Goal: Book appointment/travel/reservation

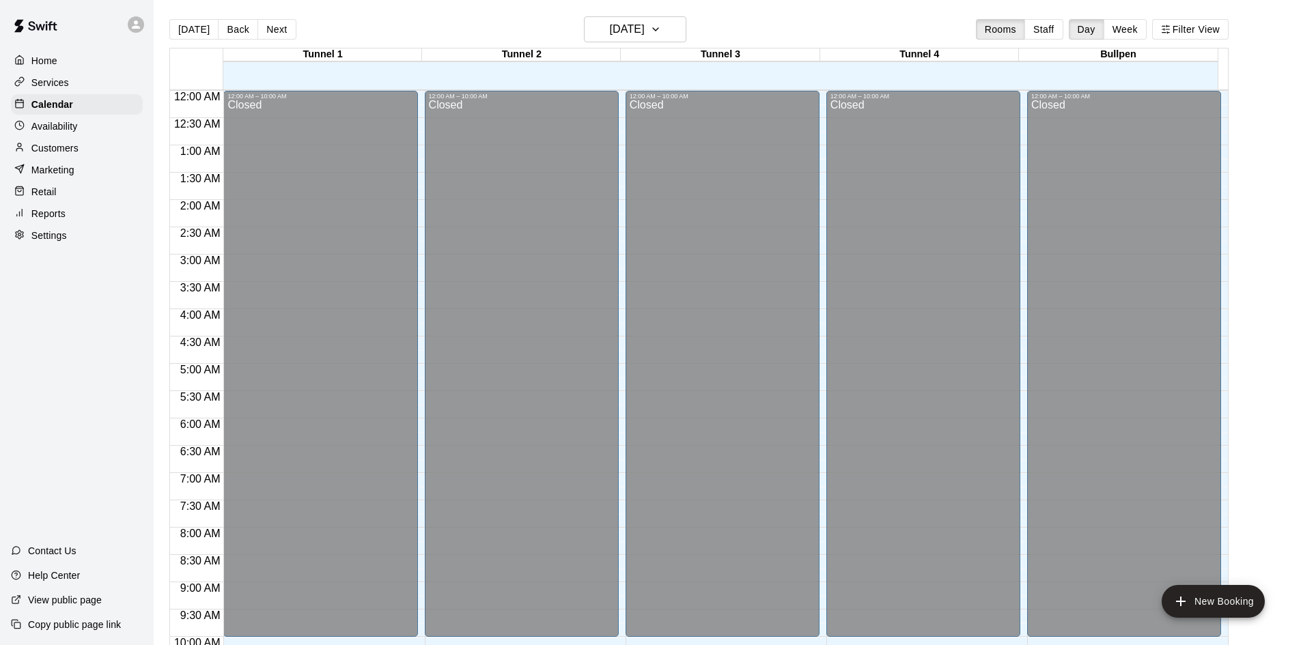
scroll to position [554, 0]
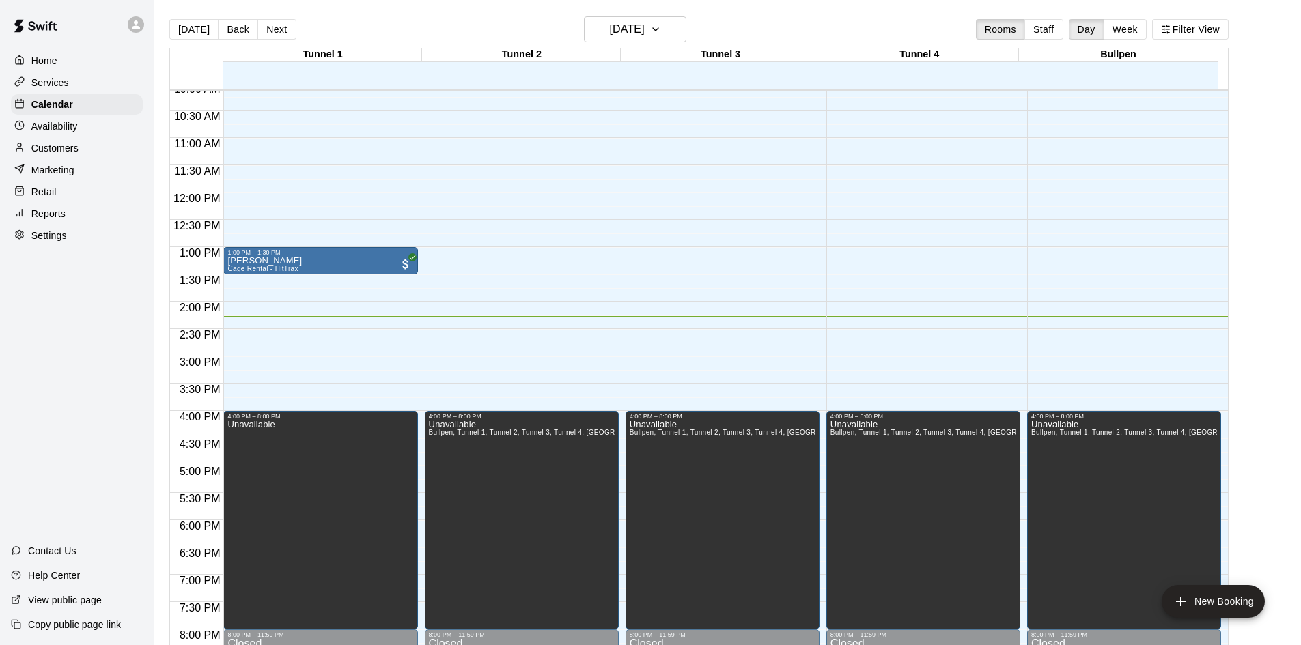
drag, startPoint x: 981, startPoint y: 218, endPoint x: 1350, endPoint y: 443, distance: 432.3
click at [1301, 443] on html "Home Services Calendar Availability Customers Marketing Retail Reports Settings…" at bounding box center [650, 333] width 1301 height 667
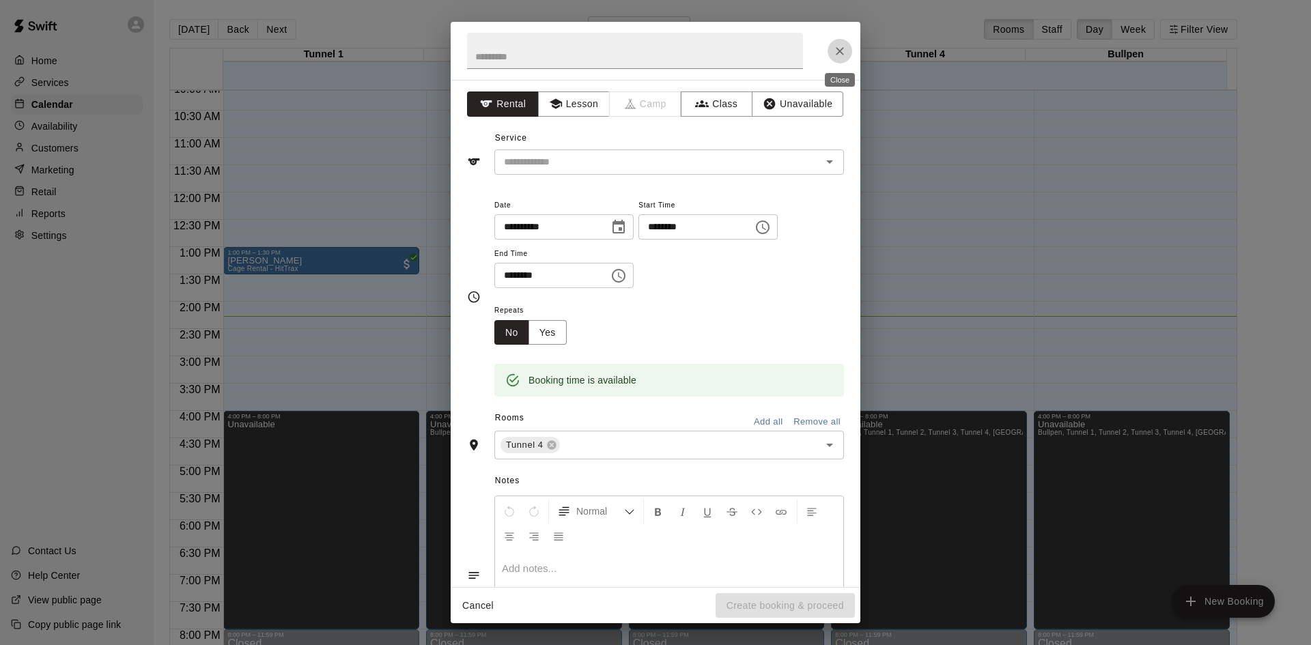
click at [836, 53] on icon "Close" at bounding box center [840, 51] width 14 height 14
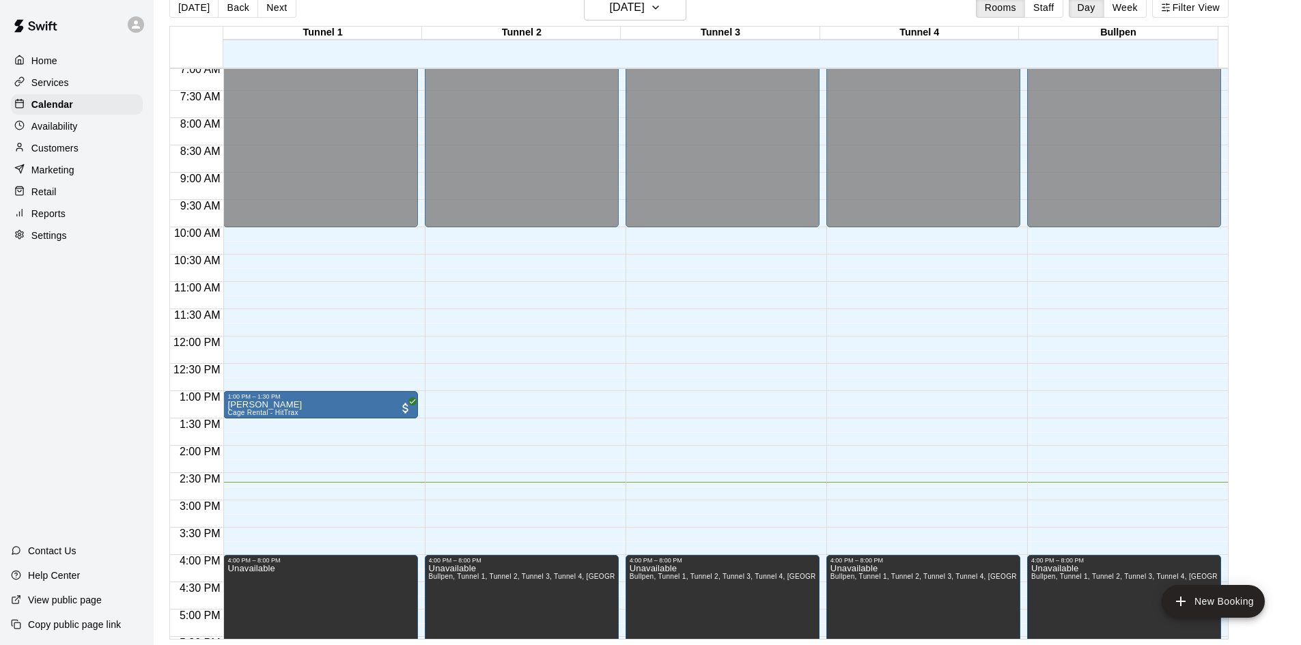
scroll to position [410, 0]
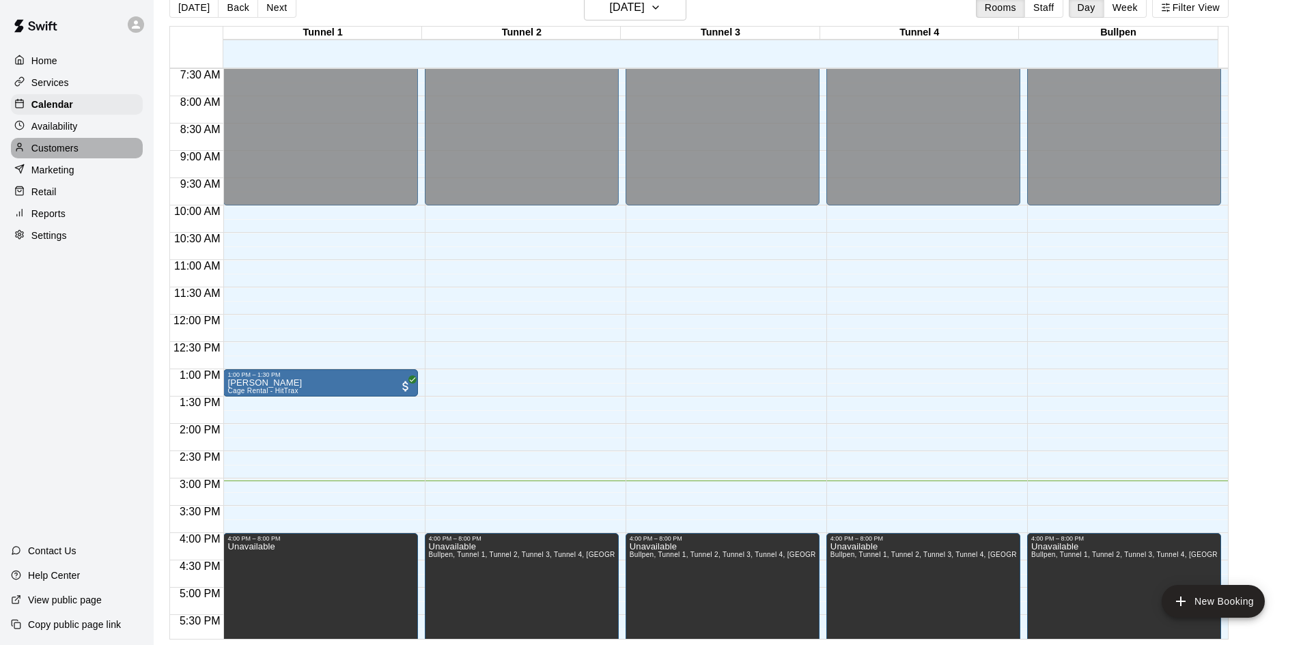
click at [66, 153] on p "Customers" at bounding box center [54, 148] width 47 height 14
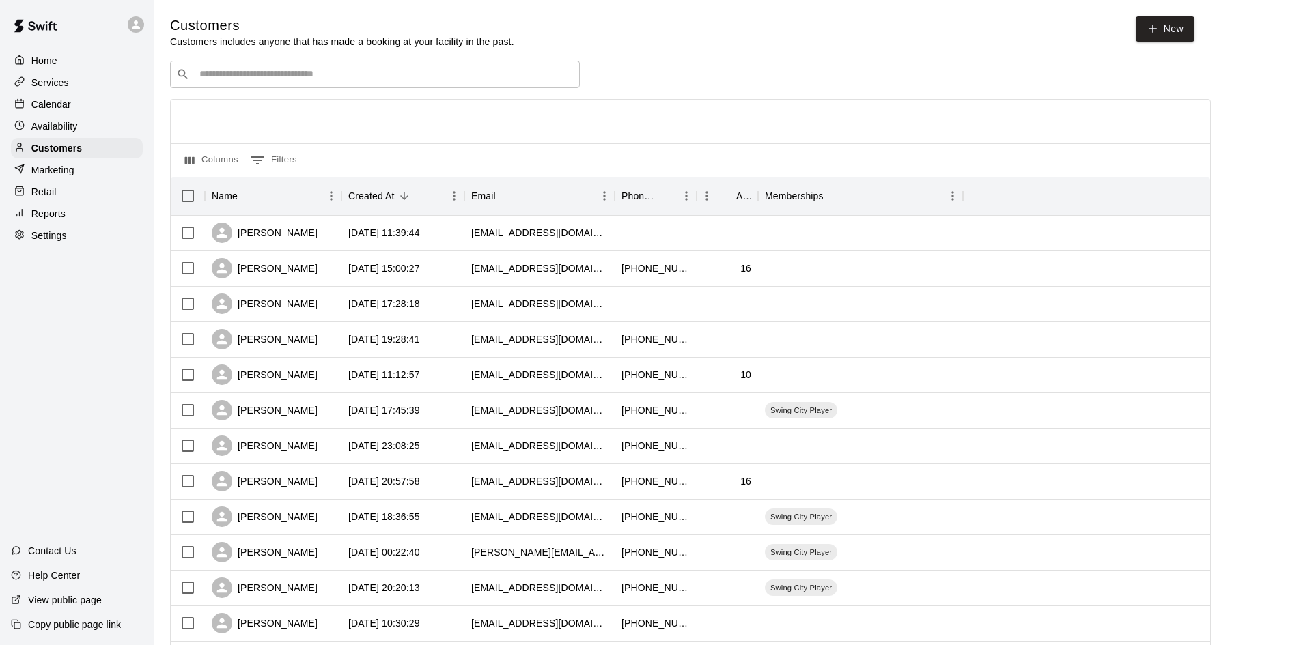
click at [376, 81] on input "Search customers by name or email" at bounding box center [384, 75] width 378 height 14
click at [1150, 30] on icon at bounding box center [1153, 29] width 12 height 12
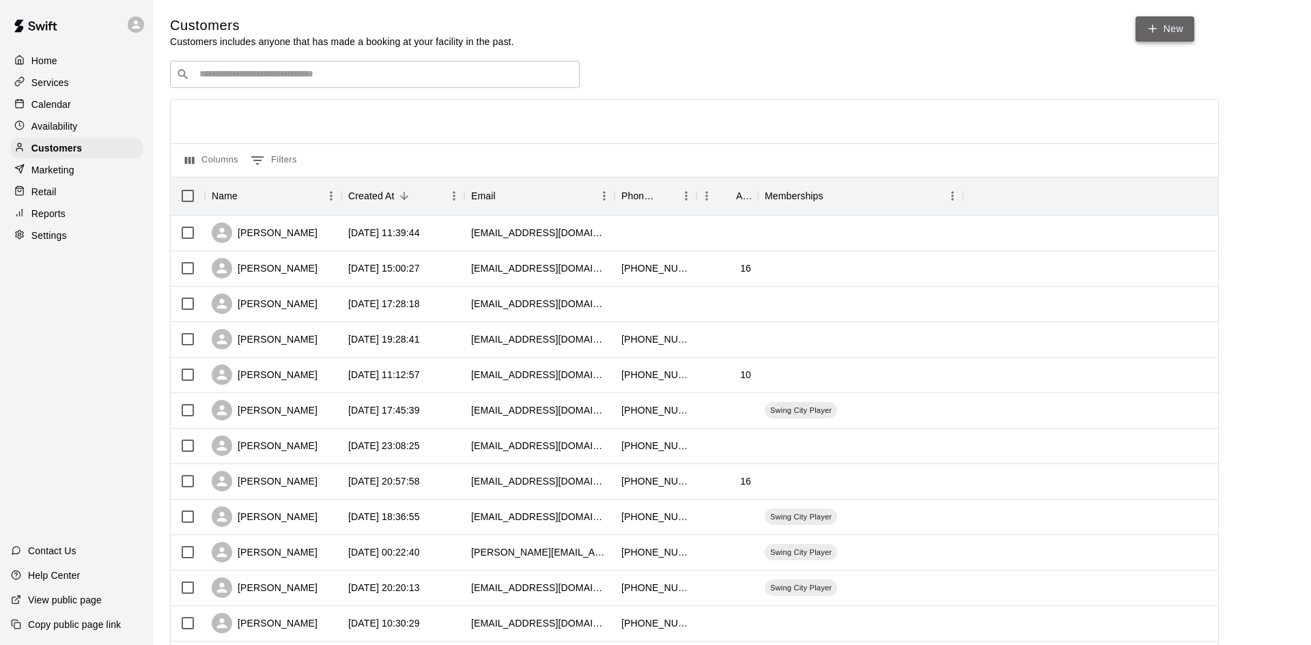
select select "**"
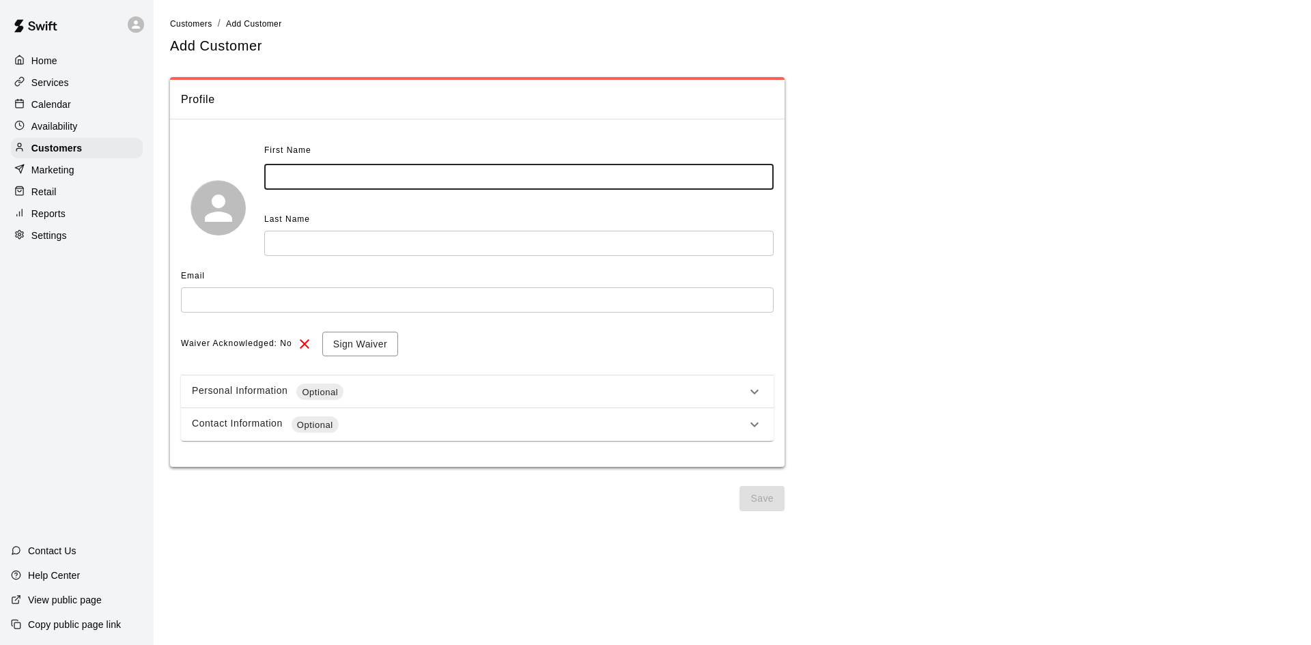
click at [514, 175] on input "text" at bounding box center [519, 177] width 510 height 25
type input "****"
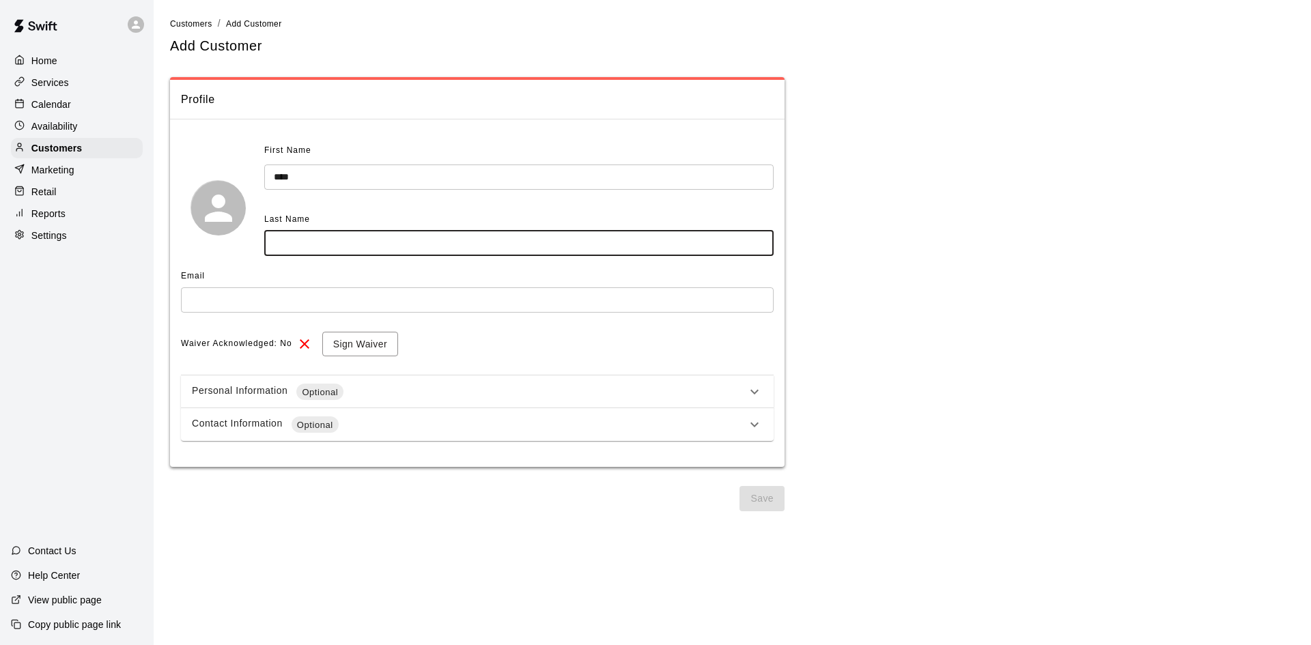
click at [576, 249] on input "text" at bounding box center [519, 243] width 510 height 25
type input "******"
click at [408, 294] on input "text" at bounding box center [477, 300] width 593 height 25
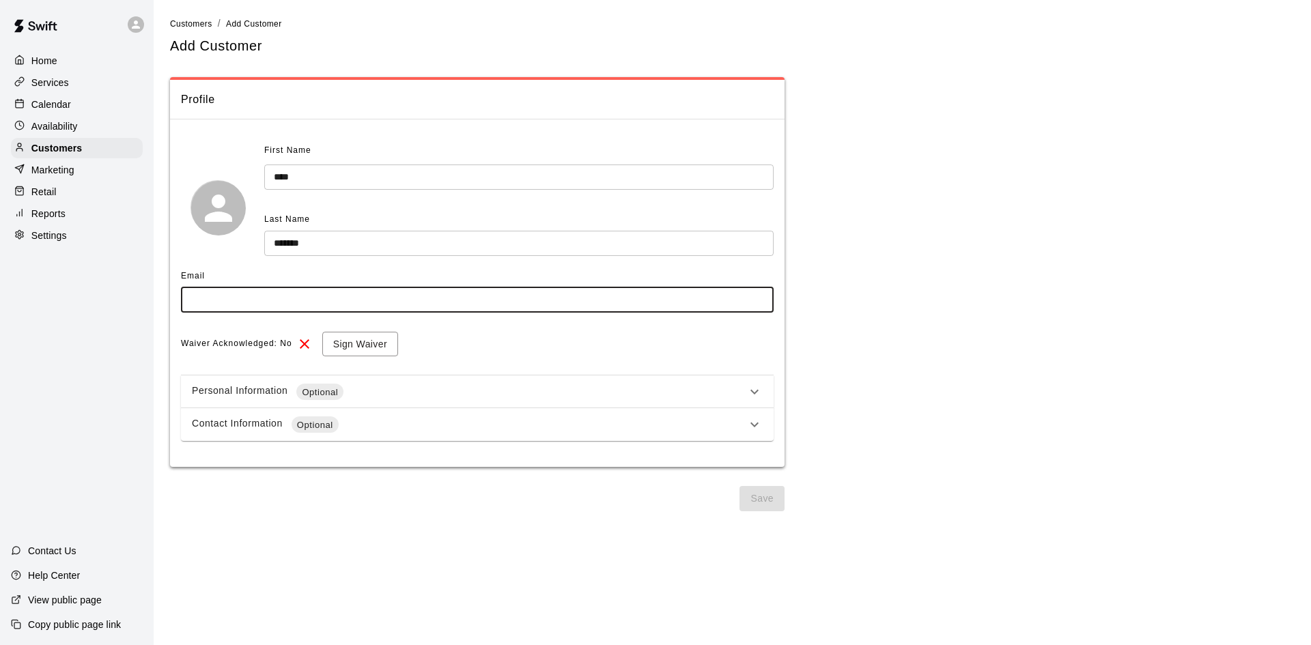
click at [419, 298] on input "text" at bounding box center [477, 300] width 593 height 25
type input "**********"
click at [331, 344] on button "Sign Waiver" at bounding box center [360, 344] width 76 height 25
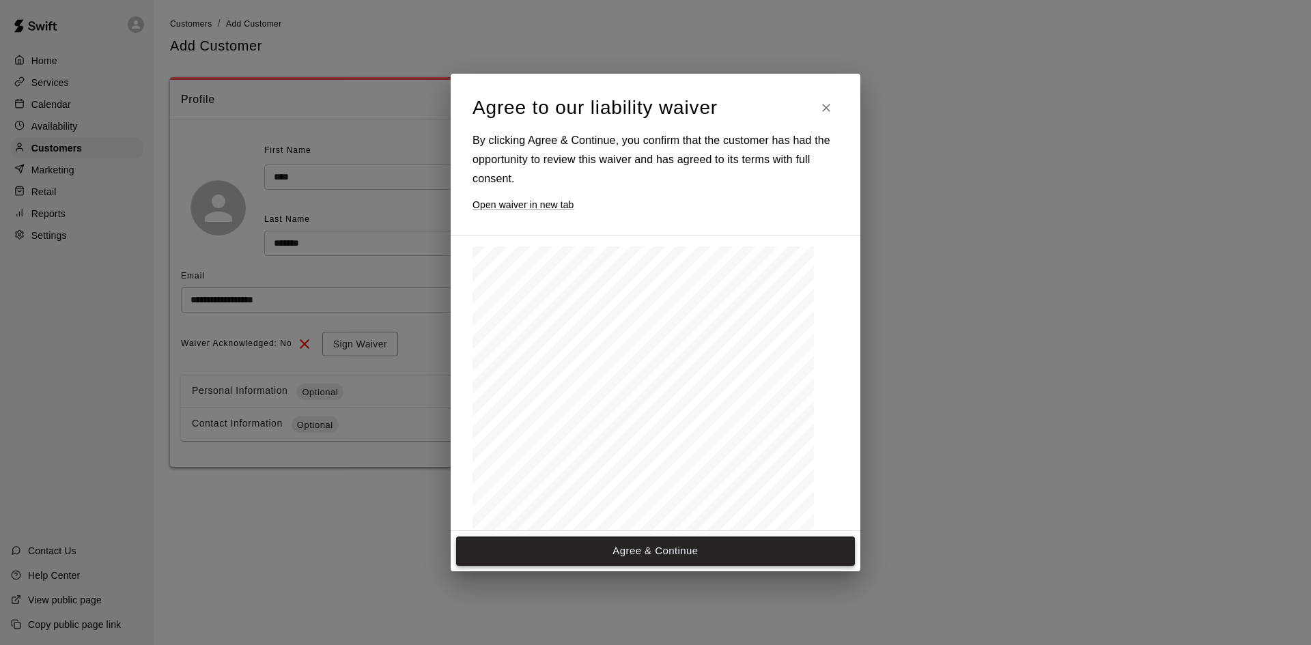
click at [641, 548] on button "Agree & Continue" at bounding box center [655, 551] width 399 height 29
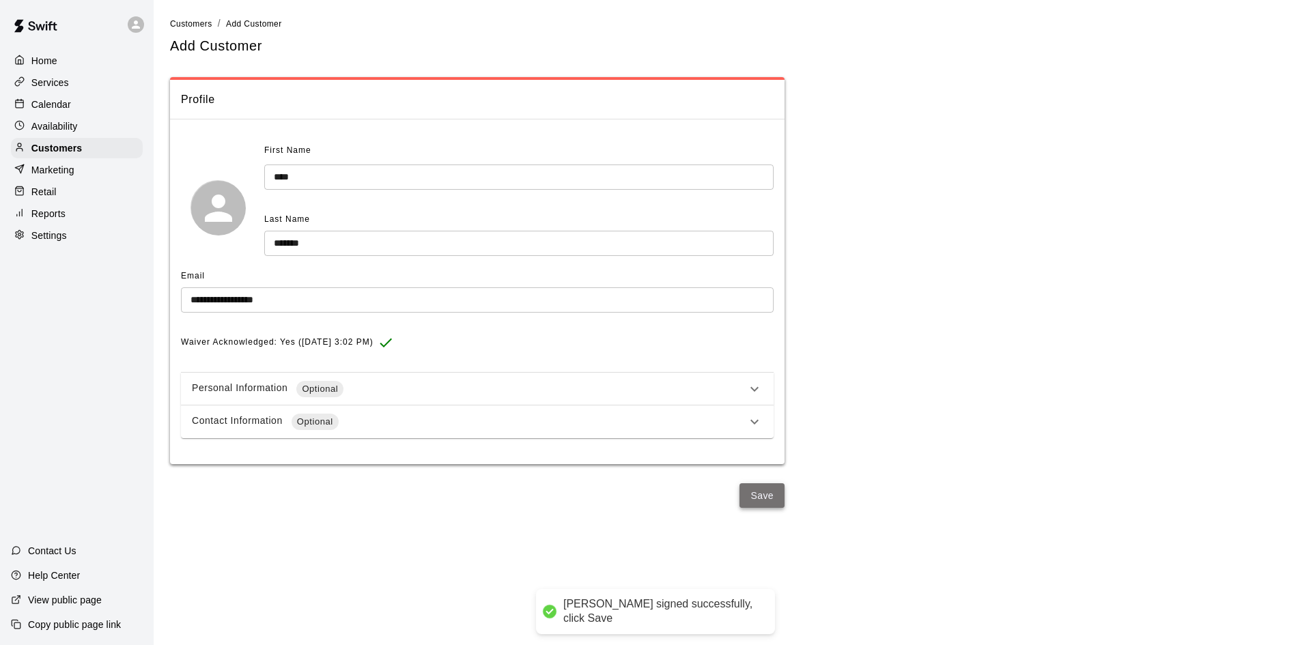
click at [747, 495] on button "Save" at bounding box center [762, 496] width 45 height 25
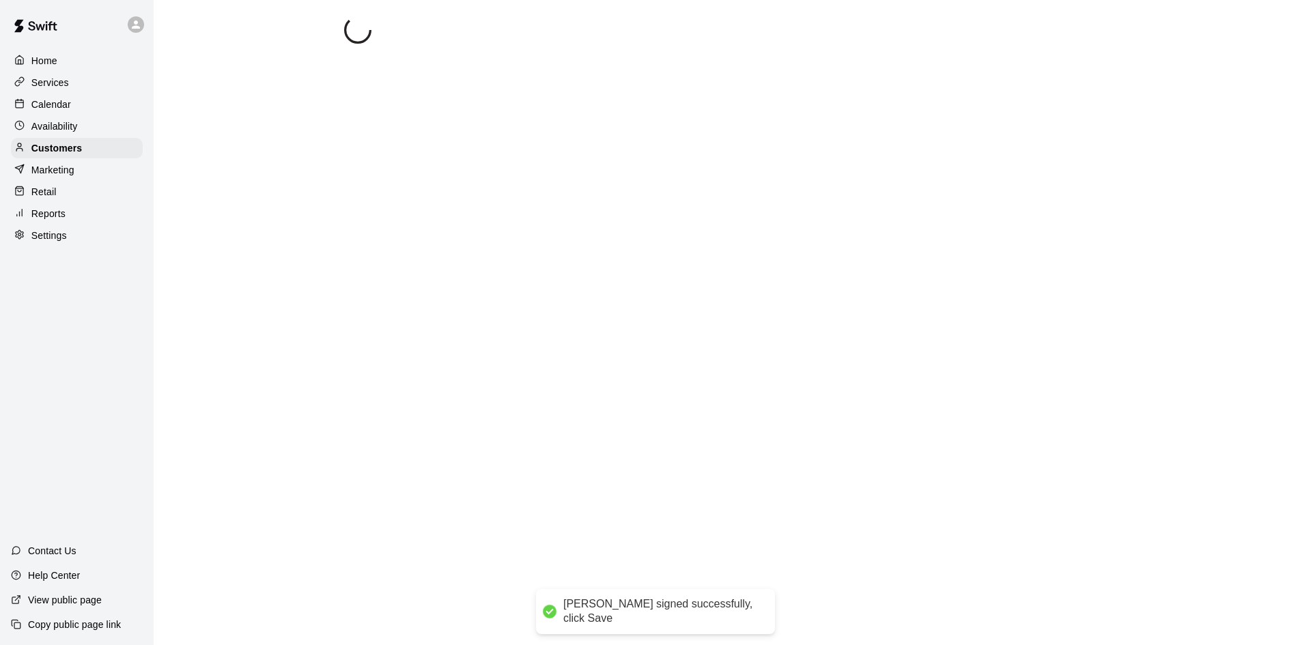
select select "**"
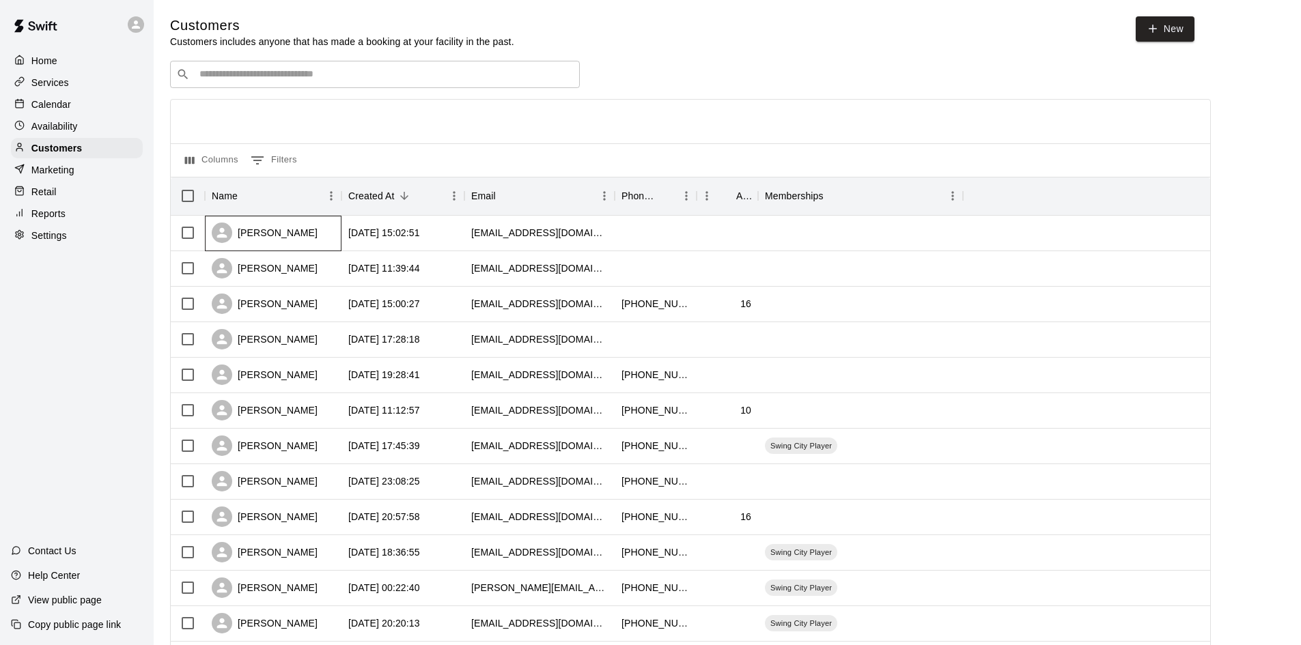
click at [318, 234] on div "[PERSON_NAME]" at bounding box center [273, 234] width 137 height 36
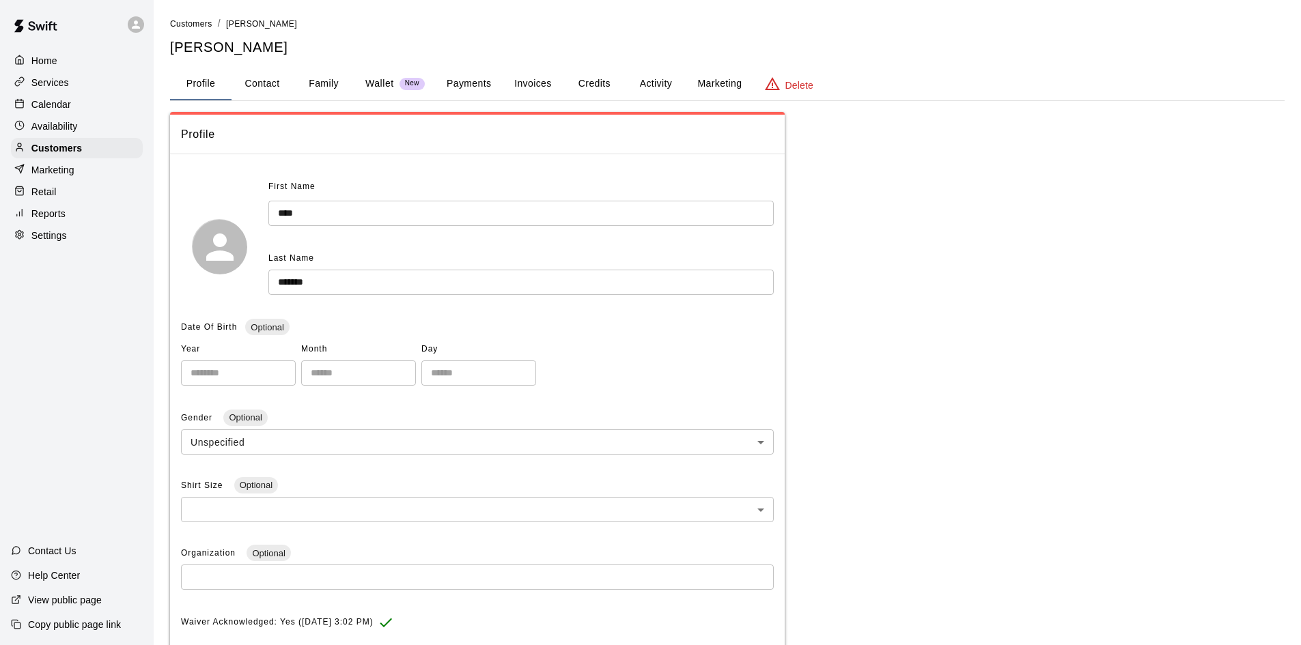
click at [454, 95] on button "Payments" at bounding box center [469, 84] width 66 height 33
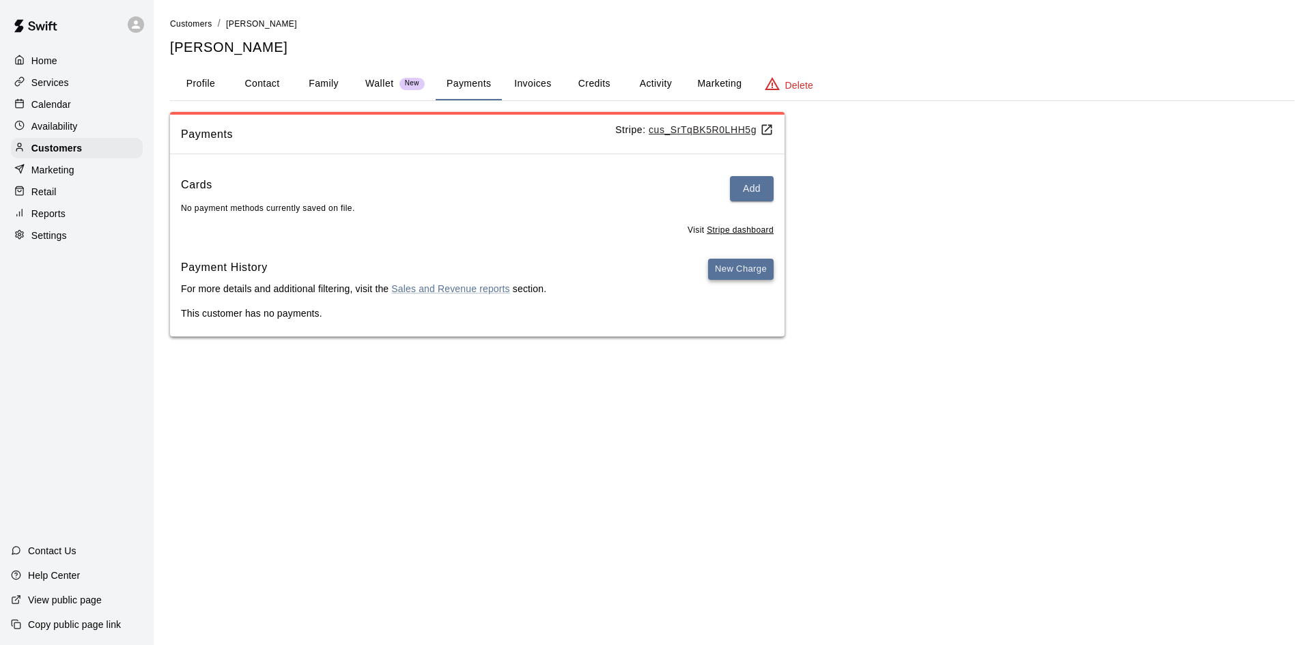
click at [755, 266] on button "New Charge" at bounding box center [741, 269] width 66 height 21
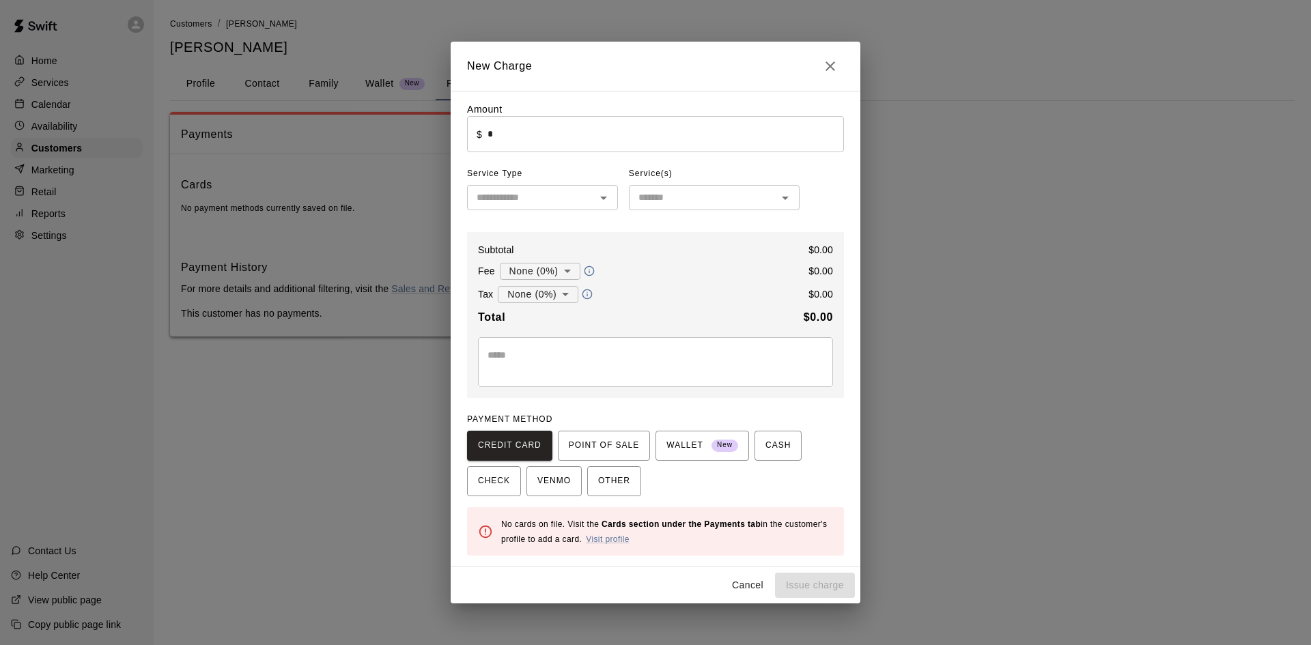
click at [628, 145] on input "*" at bounding box center [666, 134] width 357 height 36
type input "*****"
click at [632, 439] on span "POINT OF SALE" at bounding box center [604, 446] width 70 height 22
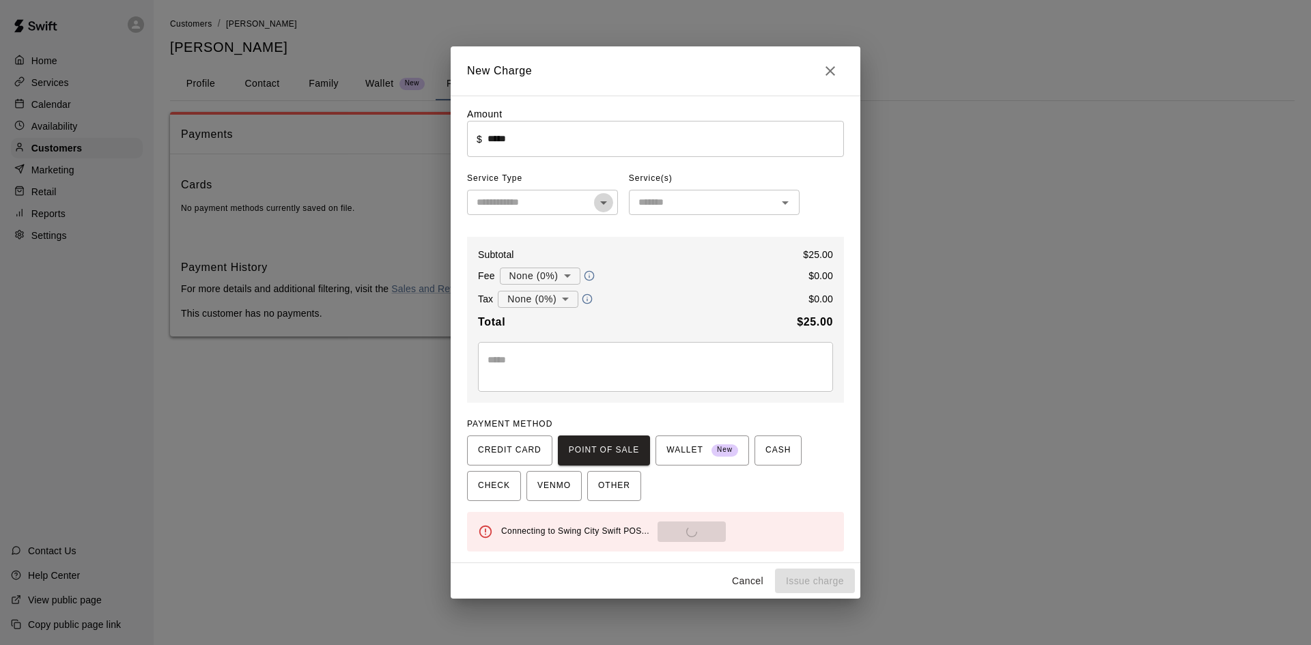
click at [601, 204] on icon "Open" at bounding box center [604, 203] width 16 height 16
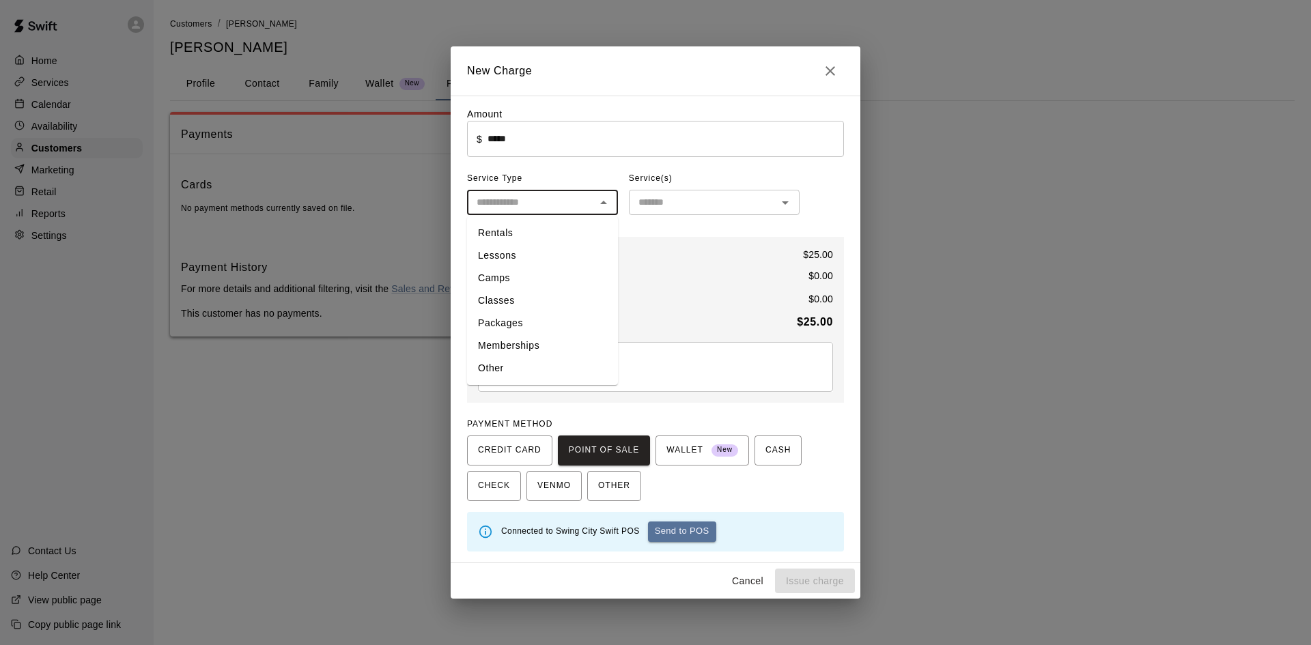
click at [552, 232] on li "Rentals" at bounding box center [542, 233] width 151 height 23
type input "*******"
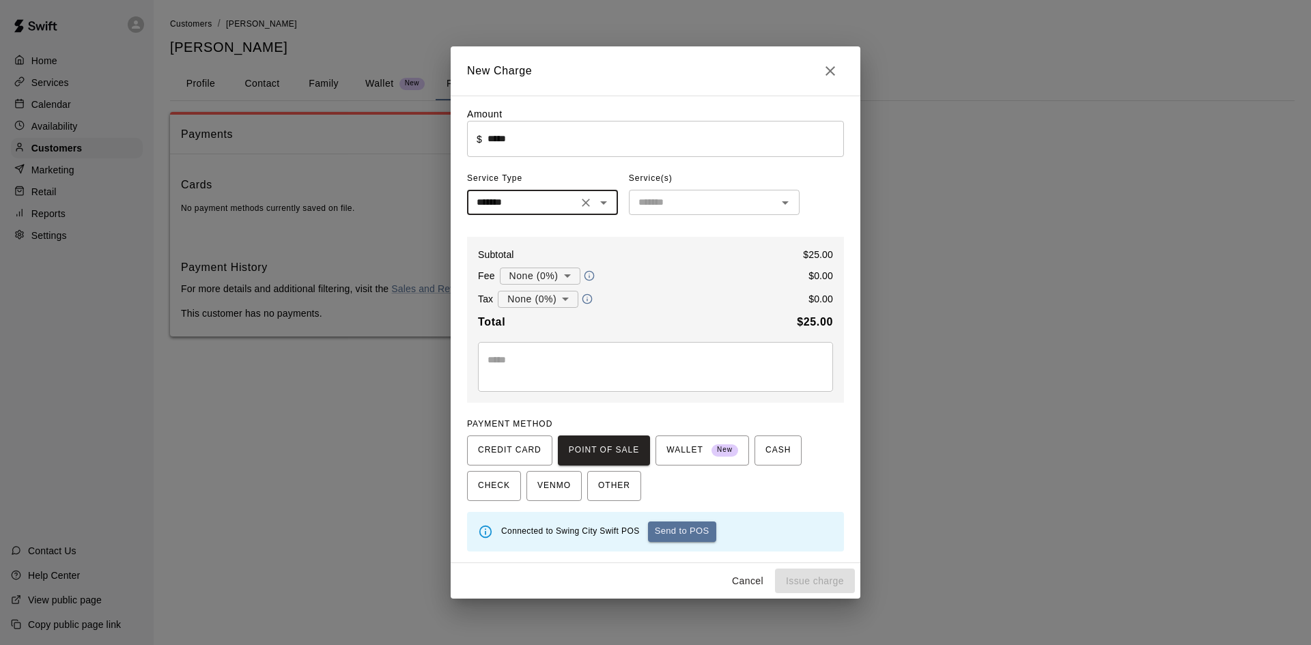
click at [677, 205] on input "text" at bounding box center [703, 202] width 140 height 17
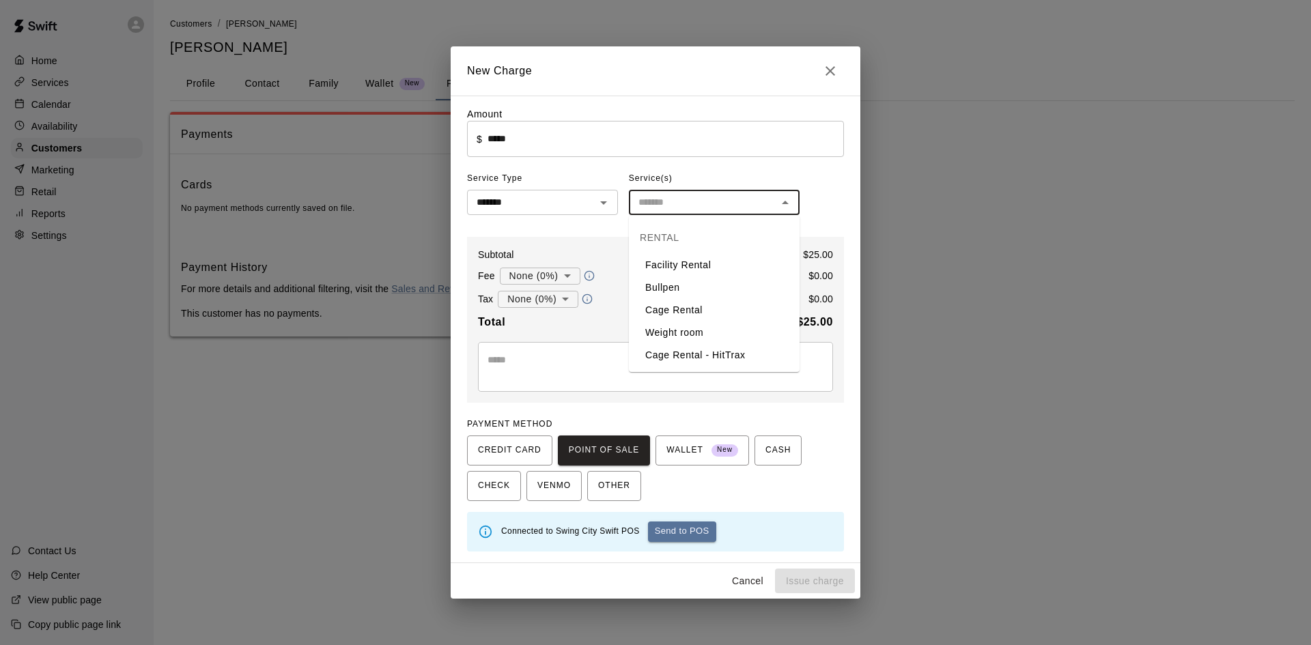
click at [670, 308] on li "Cage Rental" at bounding box center [714, 310] width 171 height 23
type input "**********"
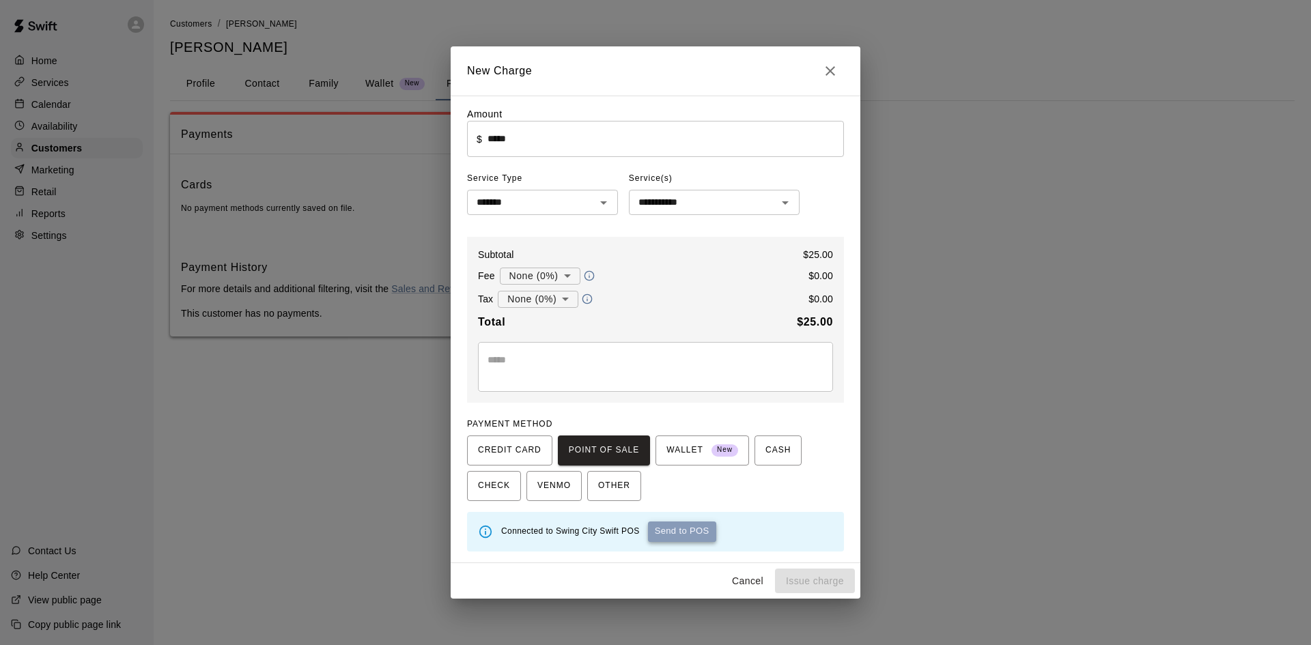
click at [659, 536] on button "Send to POS" at bounding box center [682, 532] width 68 height 20
type input "*"
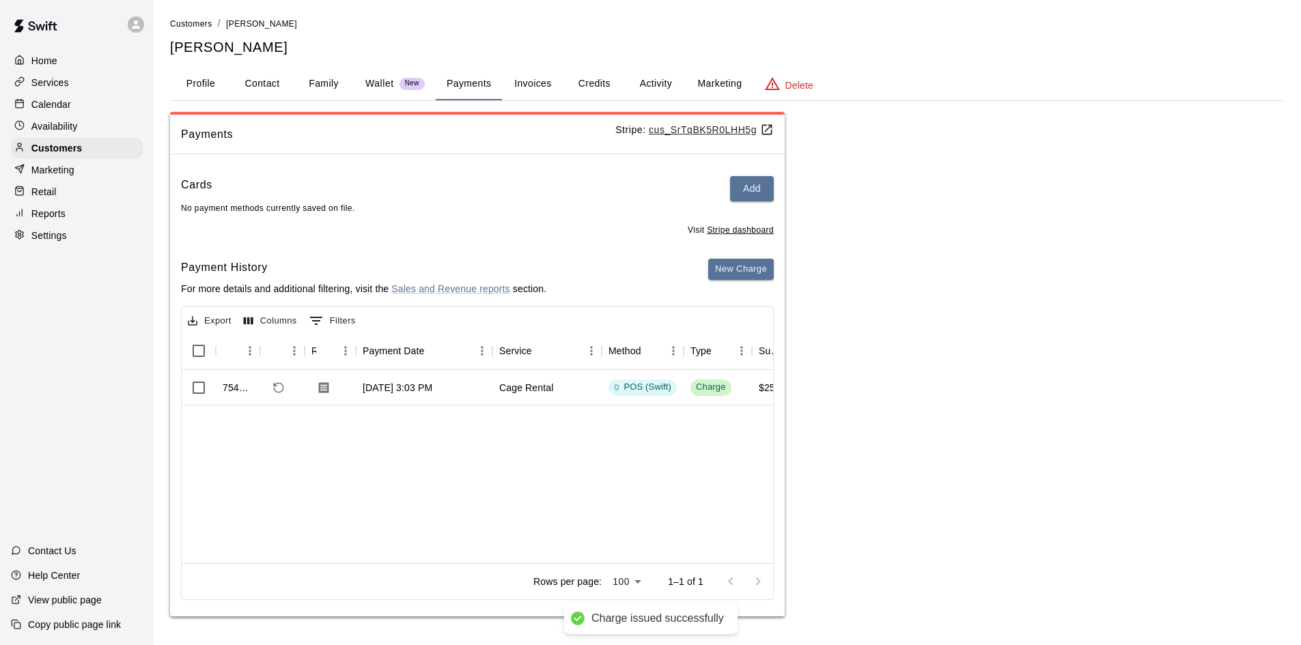
click at [64, 95] on div "Home Services Calendar Availability Customers Marketing Retail Reports Settings" at bounding box center [77, 148] width 154 height 198
click at [66, 104] on p "Calendar" at bounding box center [51, 105] width 40 height 14
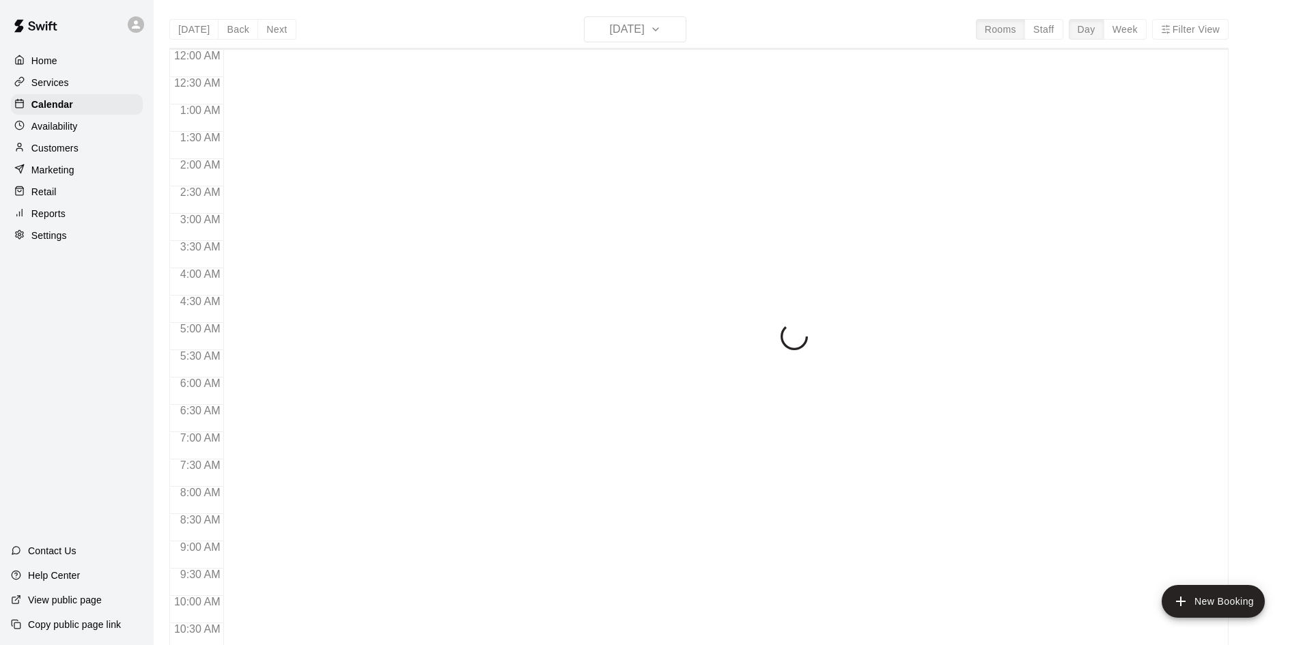
scroll to position [700, 0]
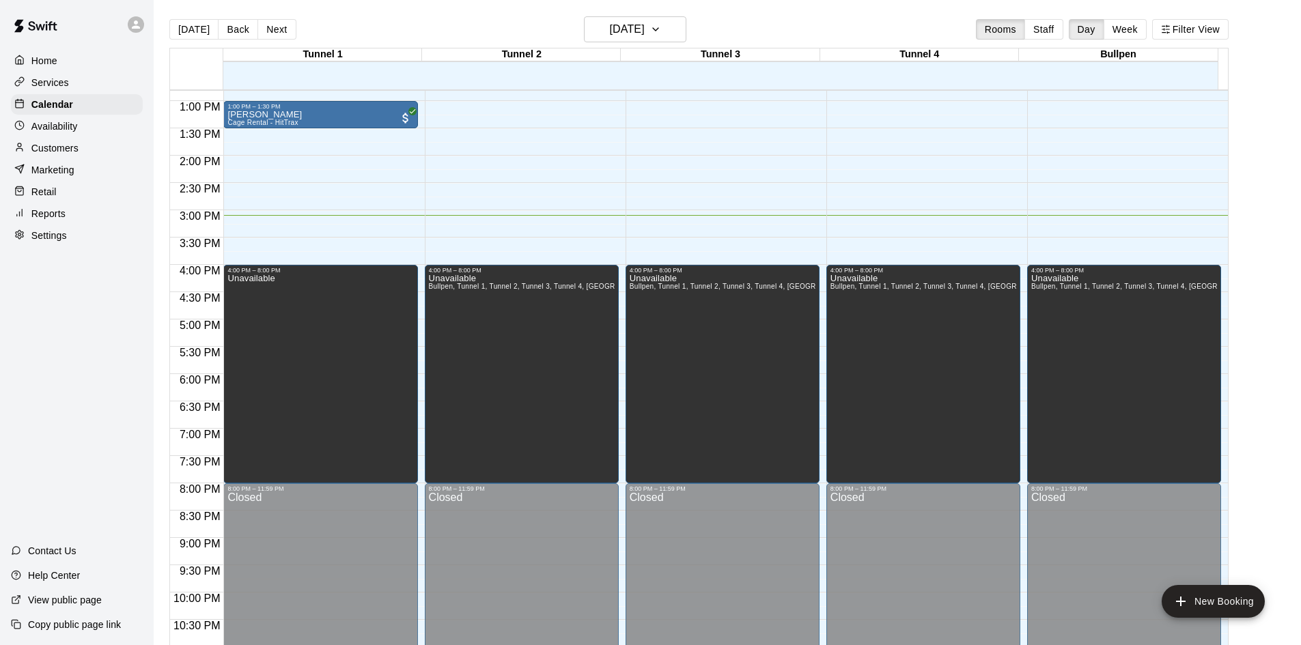
drag, startPoint x: 292, startPoint y: 217, endPoint x: 294, endPoint y: 230, distance: 13.0
drag, startPoint x: 294, startPoint y: 230, endPoint x: 301, endPoint y: 227, distance: 8.0
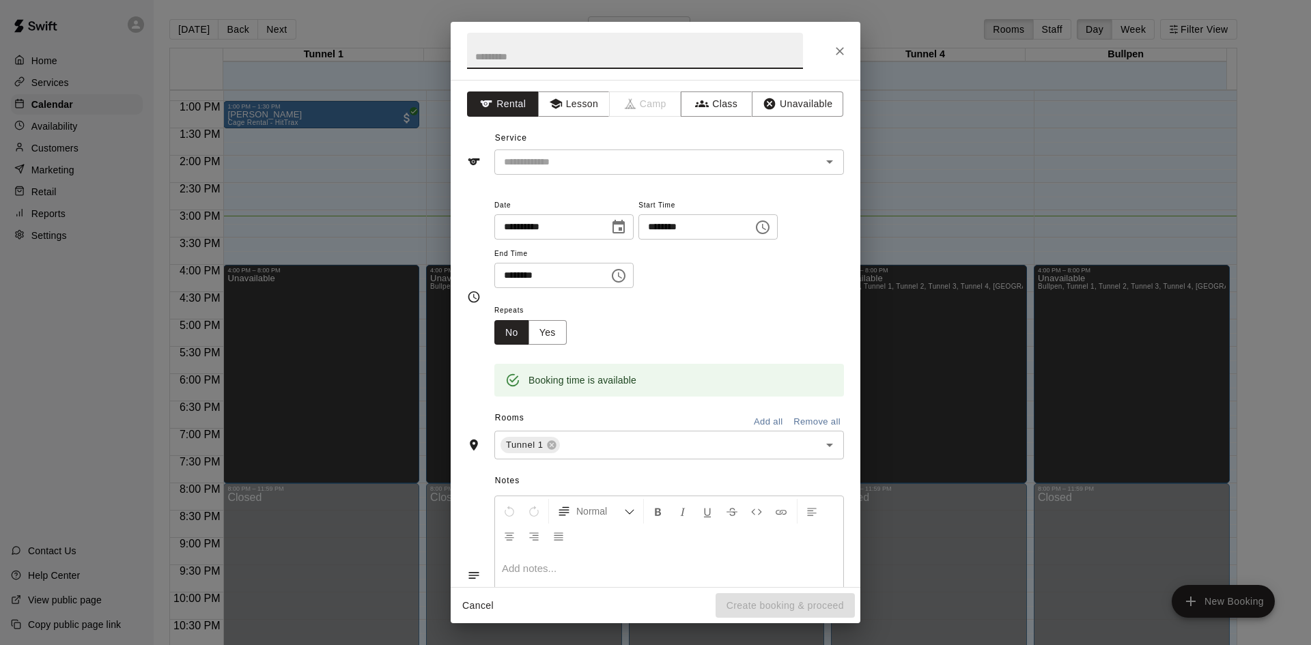
click at [574, 55] on input "text" at bounding box center [635, 51] width 336 height 36
type input "**********"
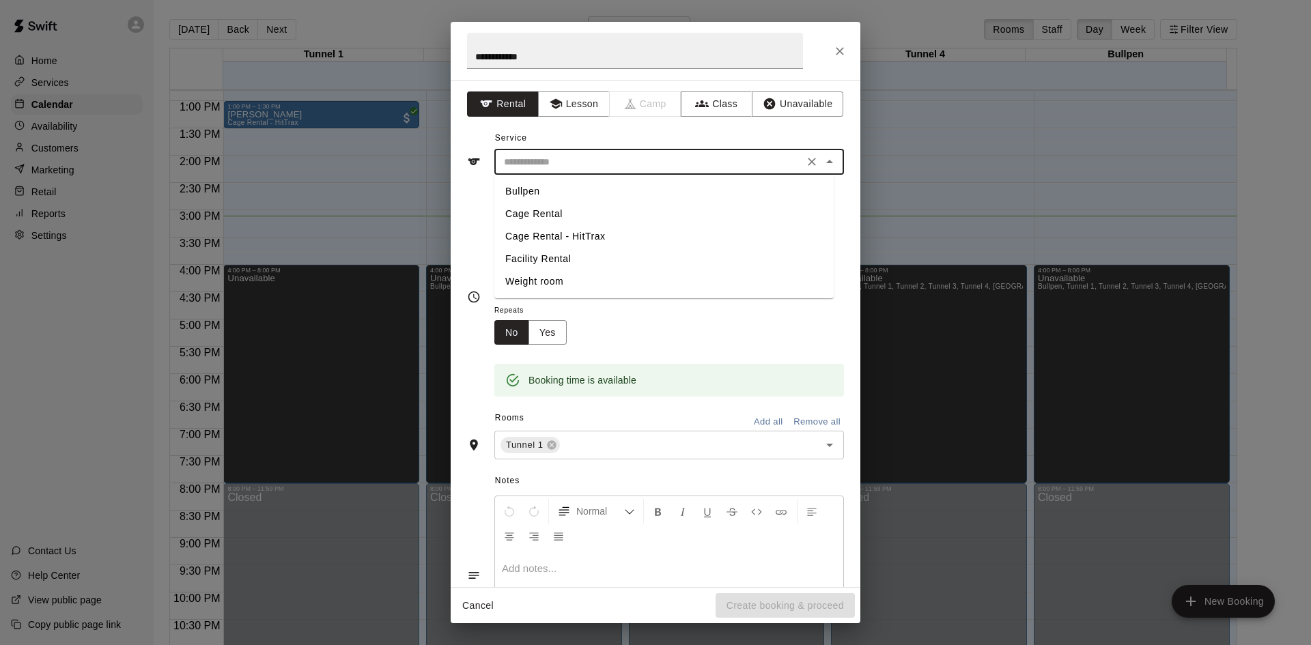
click at [562, 165] on input "text" at bounding box center [649, 162] width 301 height 17
click at [557, 210] on li "Cage Rental" at bounding box center [664, 214] width 339 height 23
type input "**********"
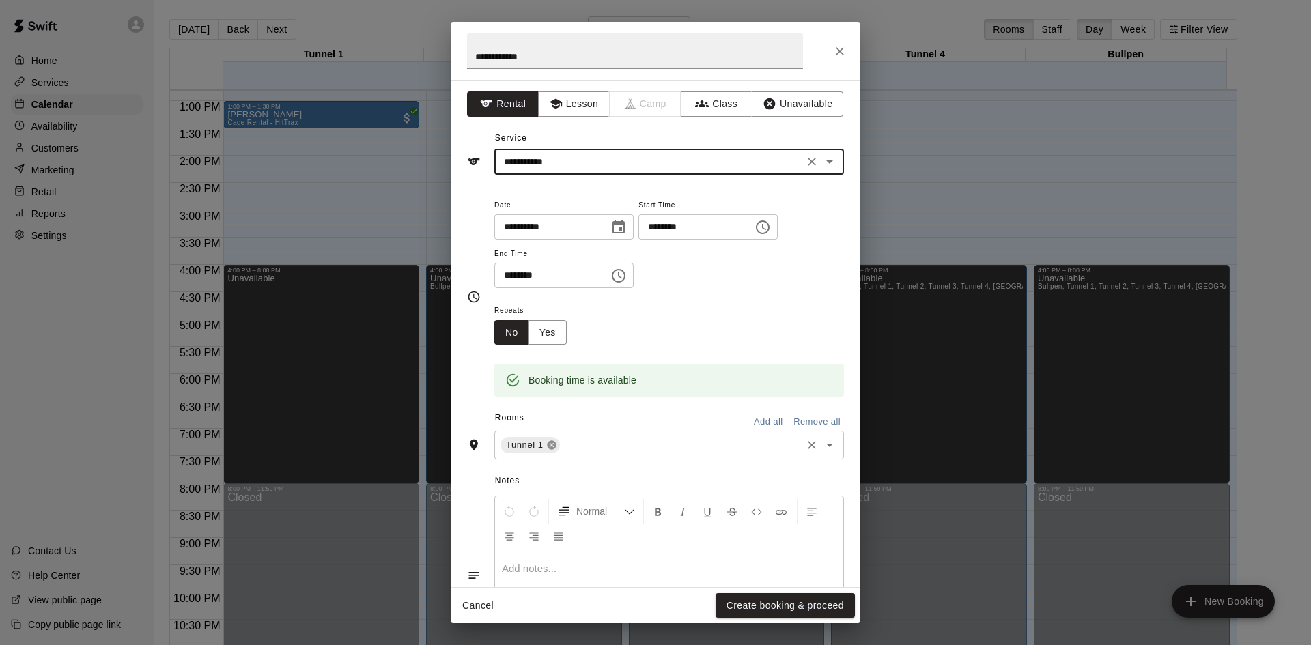
click at [549, 445] on icon at bounding box center [551, 445] width 9 height 9
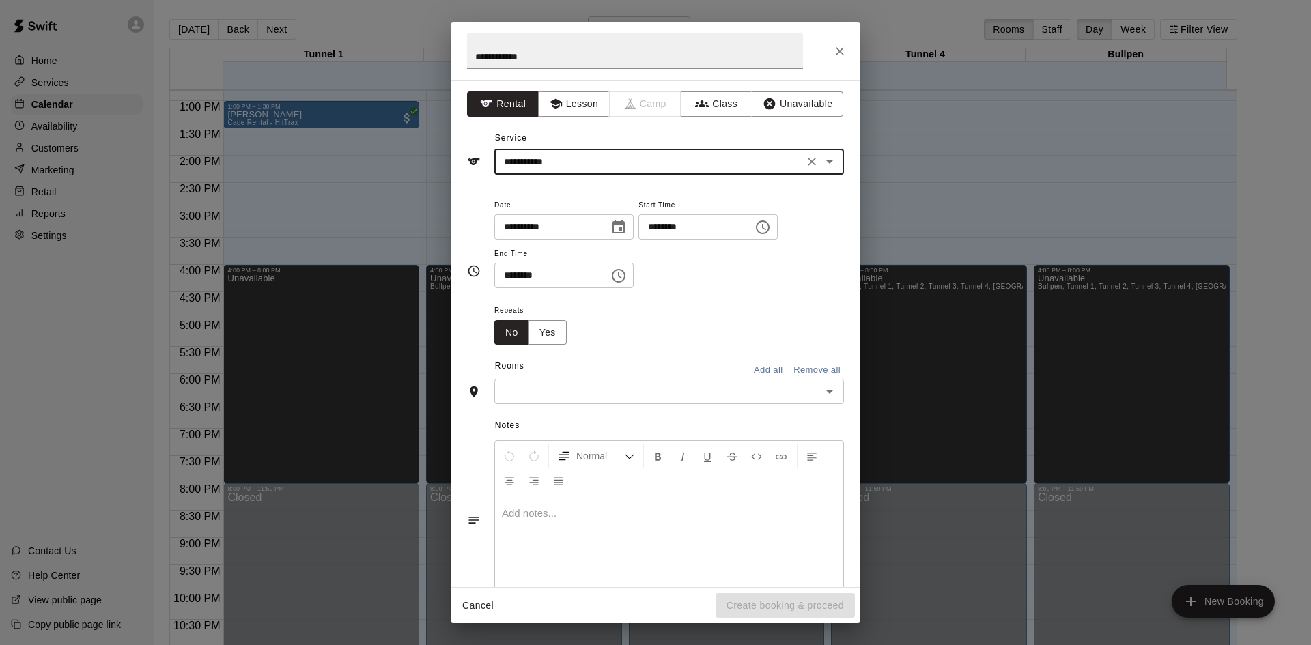
click at [585, 389] on input "text" at bounding box center [658, 391] width 319 height 17
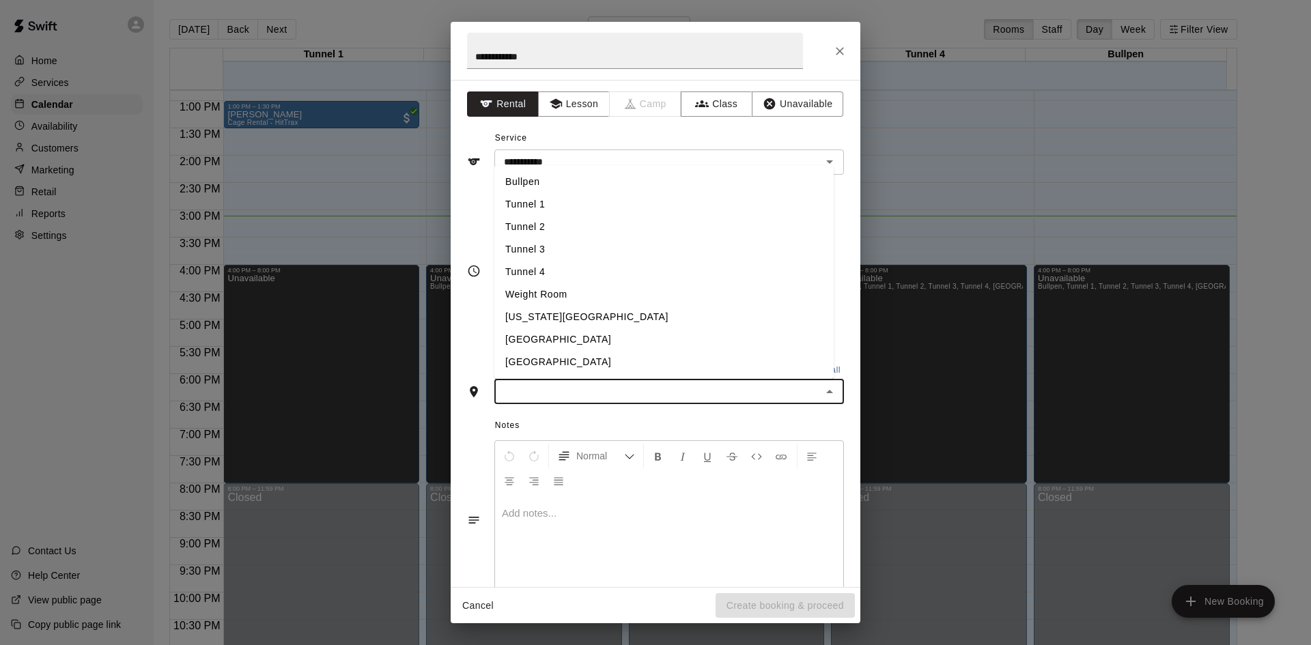
click at [592, 252] on li "Tunnel 3" at bounding box center [664, 249] width 339 height 23
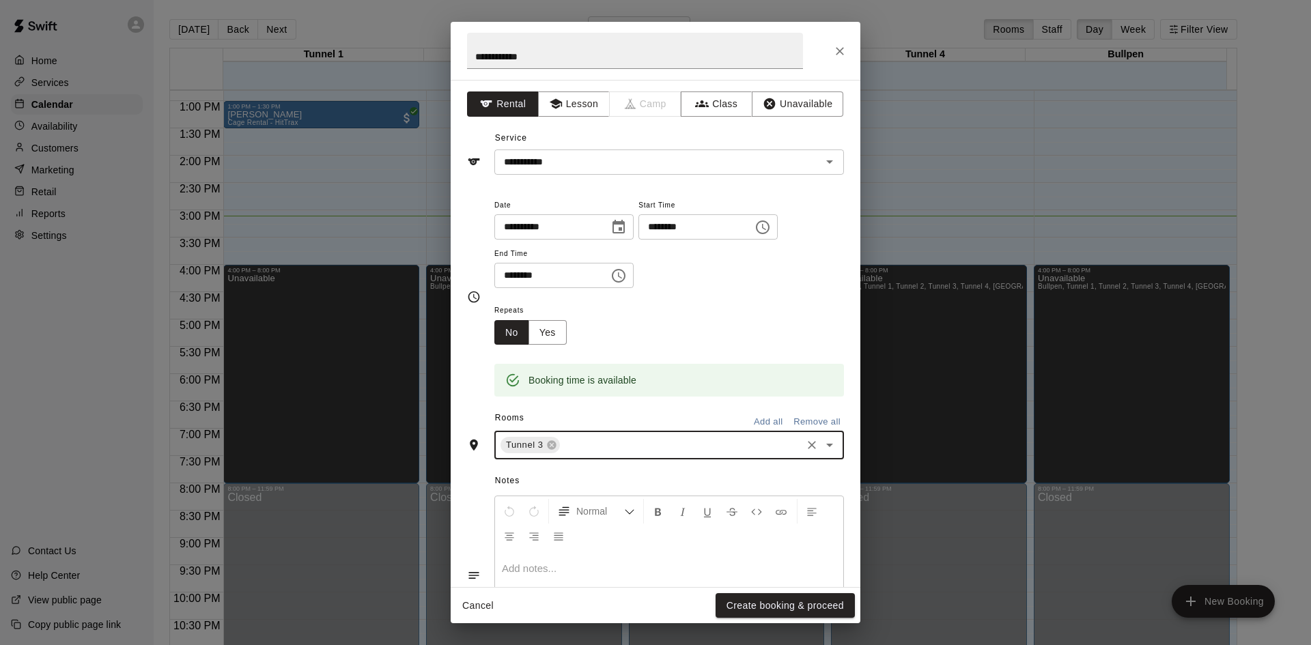
click at [826, 599] on button "Create booking & proceed" at bounding box center [785, 606] width 139 height 25
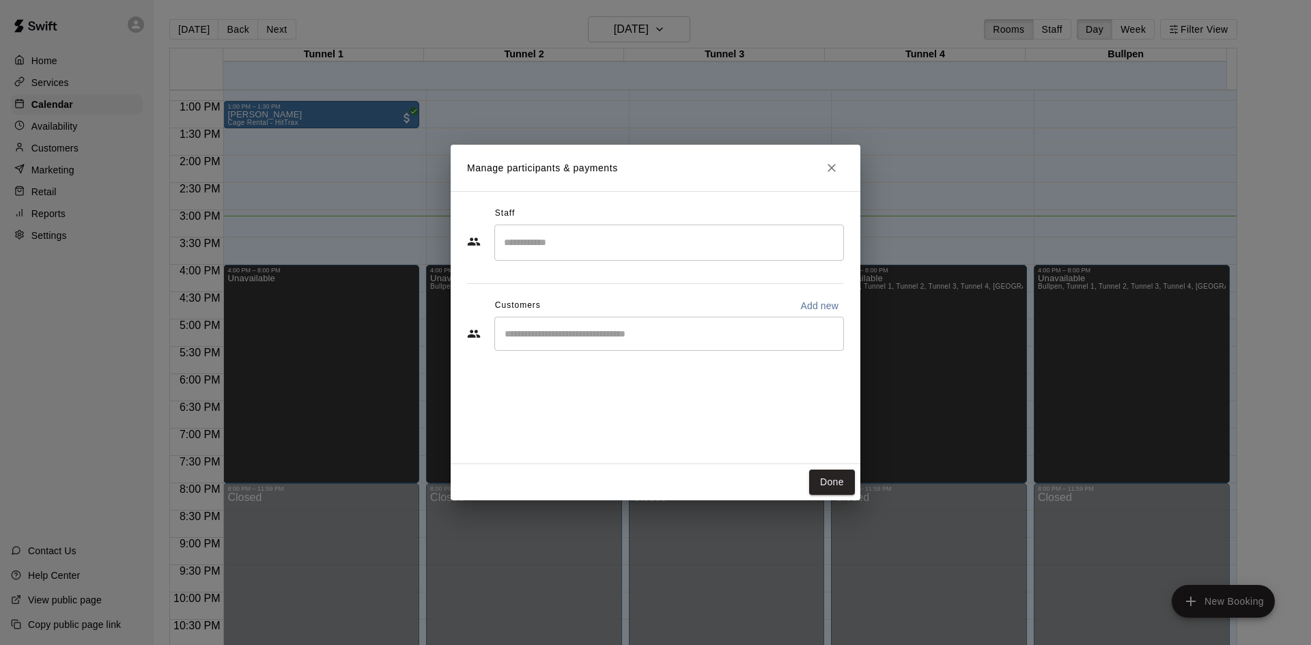
click at [725, 256] on div "​" at bounding box center [670, 243] width 350 height 36
click at [726, 248] on input "Search staff" at bounding box center [669, 243] width 337 height 24
click at [696, 348] on div "​" at bounding box center [670, 334] width 350 height 34
type input "****"
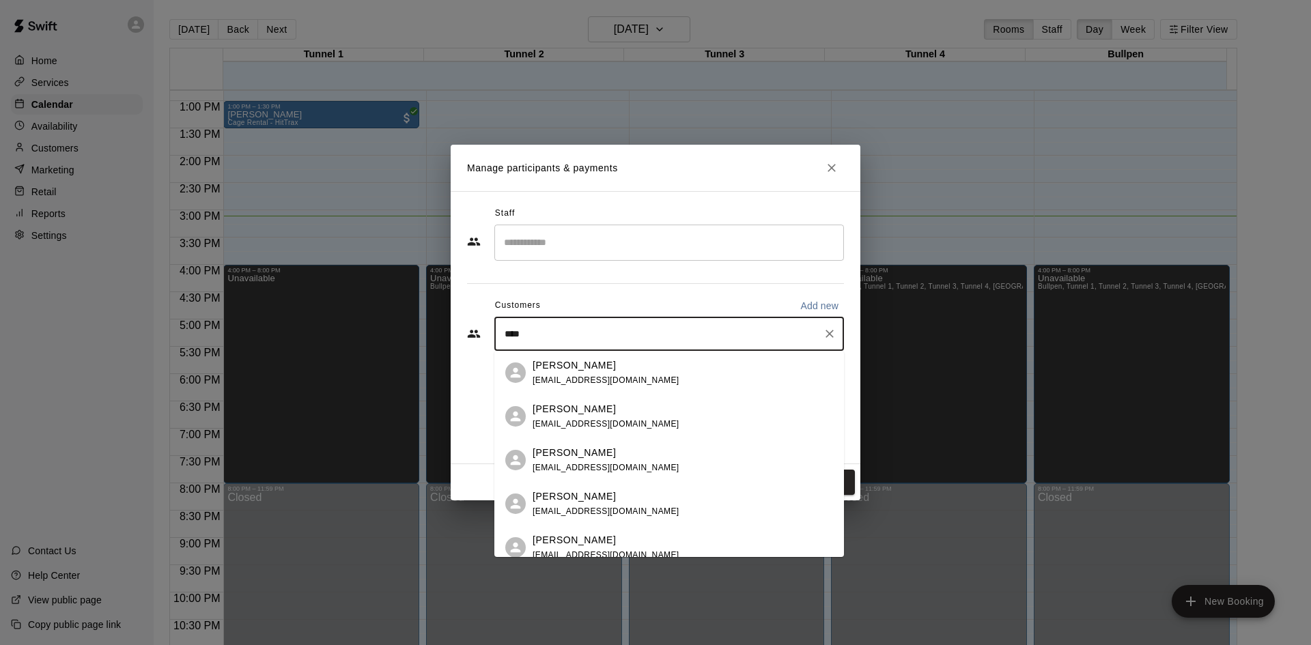
click at [684, 365] on div "[PERSON_NAME] [EMAIL_ADDRESS][DOMAIN_NAME]" at bounding box center [683, 373] width 301 height 29
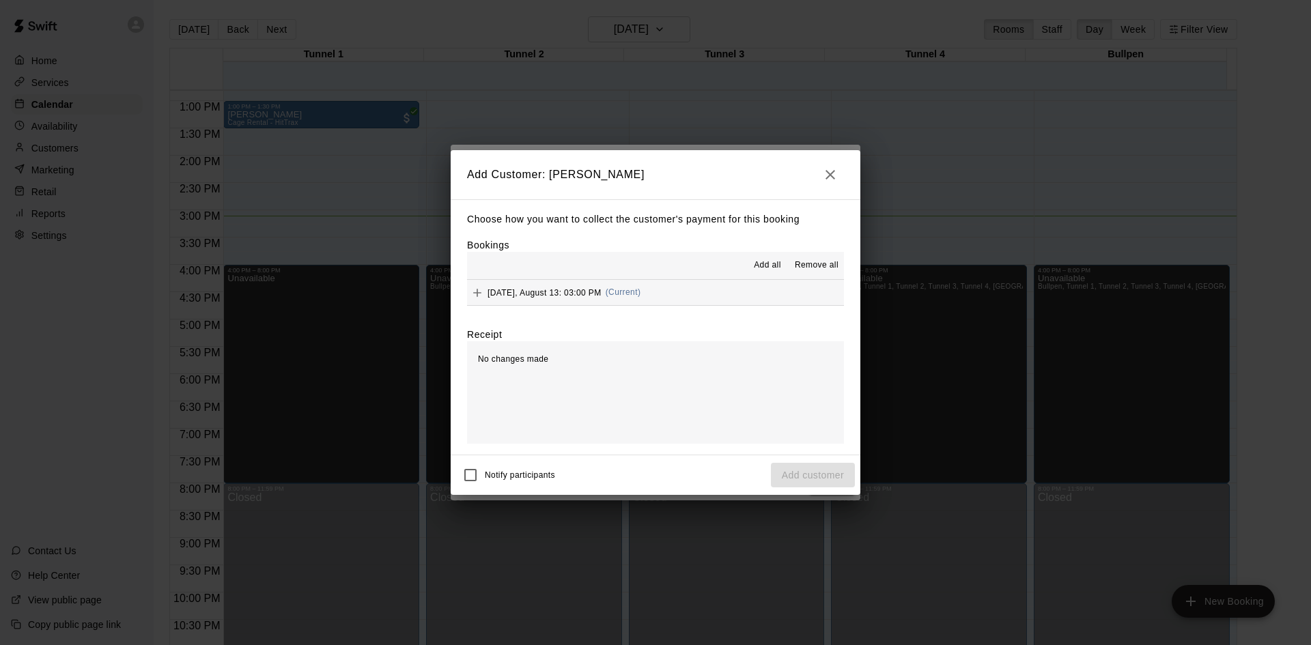
click at [639, 287] on div "[DATE], August 13: 03:00 PM (Current)" at bounding box center [553, 293] width 173 height 20
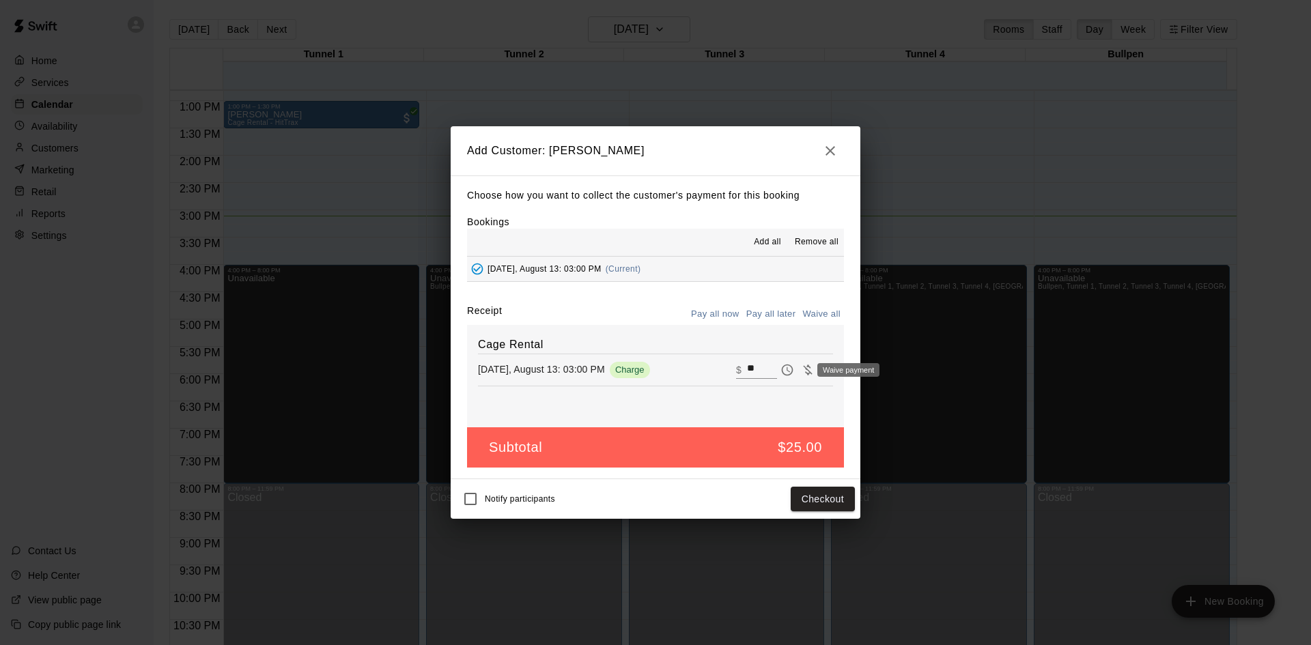
click at [801, 366] on icon "Waive payment" at bounding box center [808, 370] width 14 height 14
type input "*"
click at [800, 499] on button "Add customer" at bounding box center [813, 499] width 84 height 25
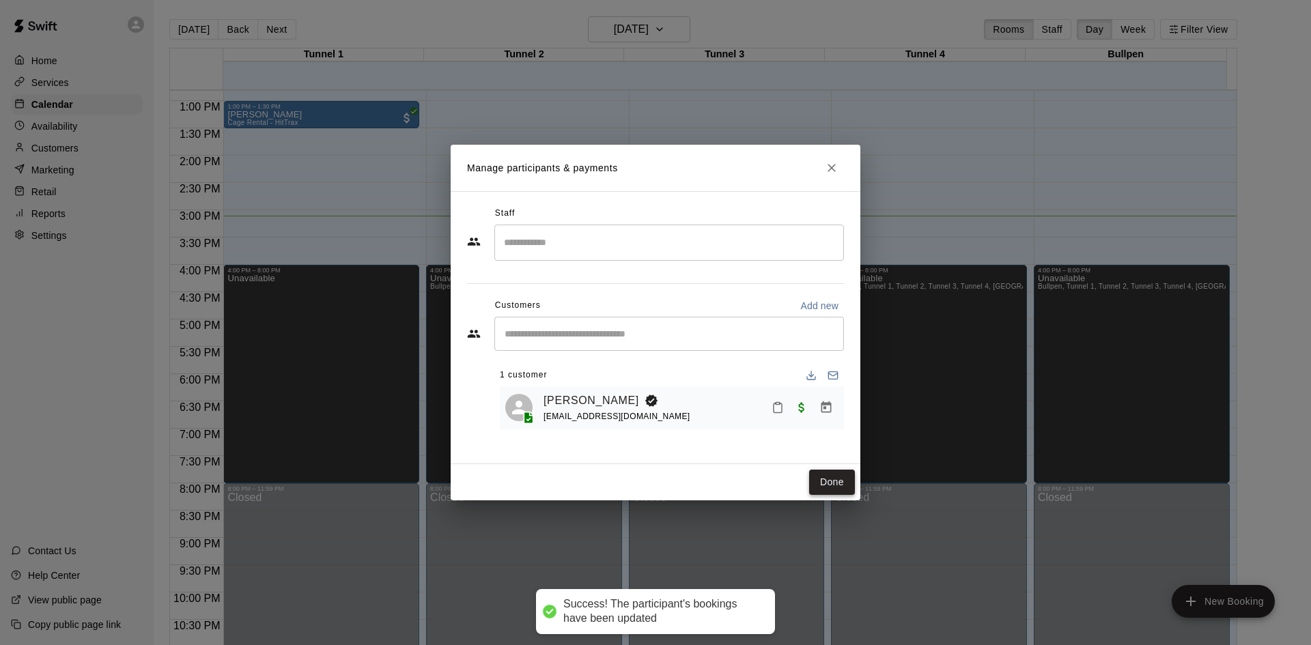
click at [824, 474] on button "Done" at bounding box center [832, 482] width 46 height 25
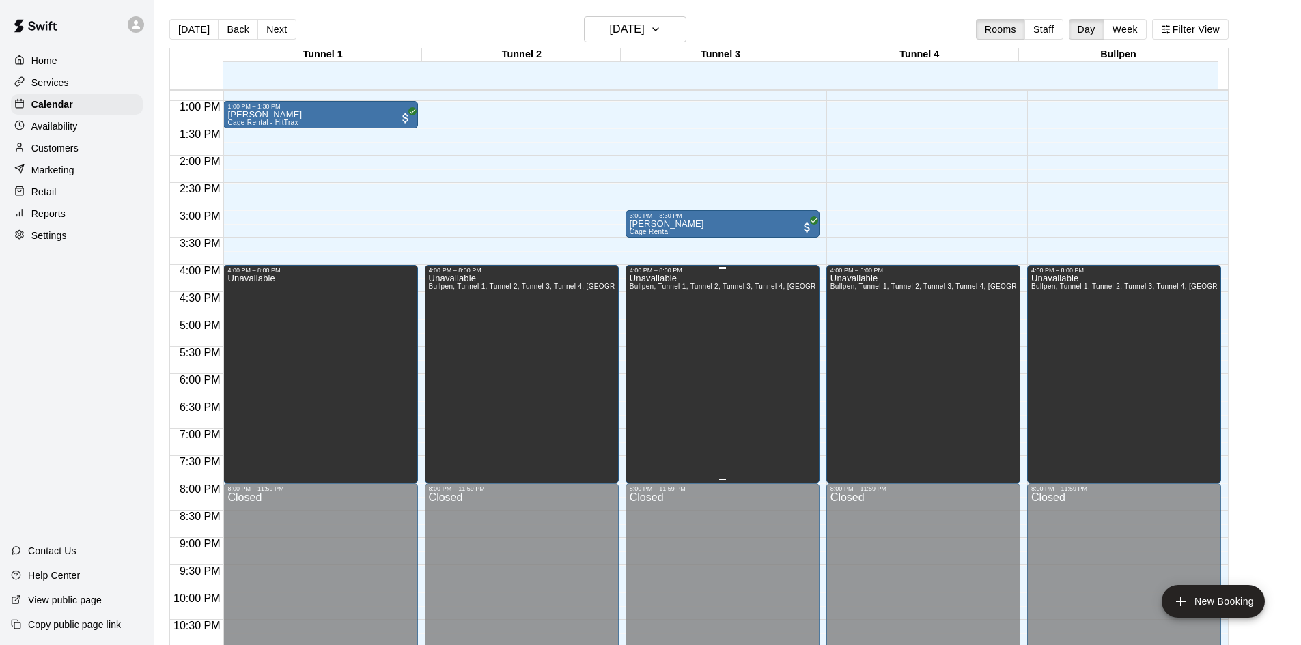
click at [626, 372] on div "4:00 PM – 8:00 PM Unavailable Bullpen, Tunnel 1, Tunnel 2, Tunnel 3, Tunnel 4, …" at bounding box center [723, 374] width 194 height 219
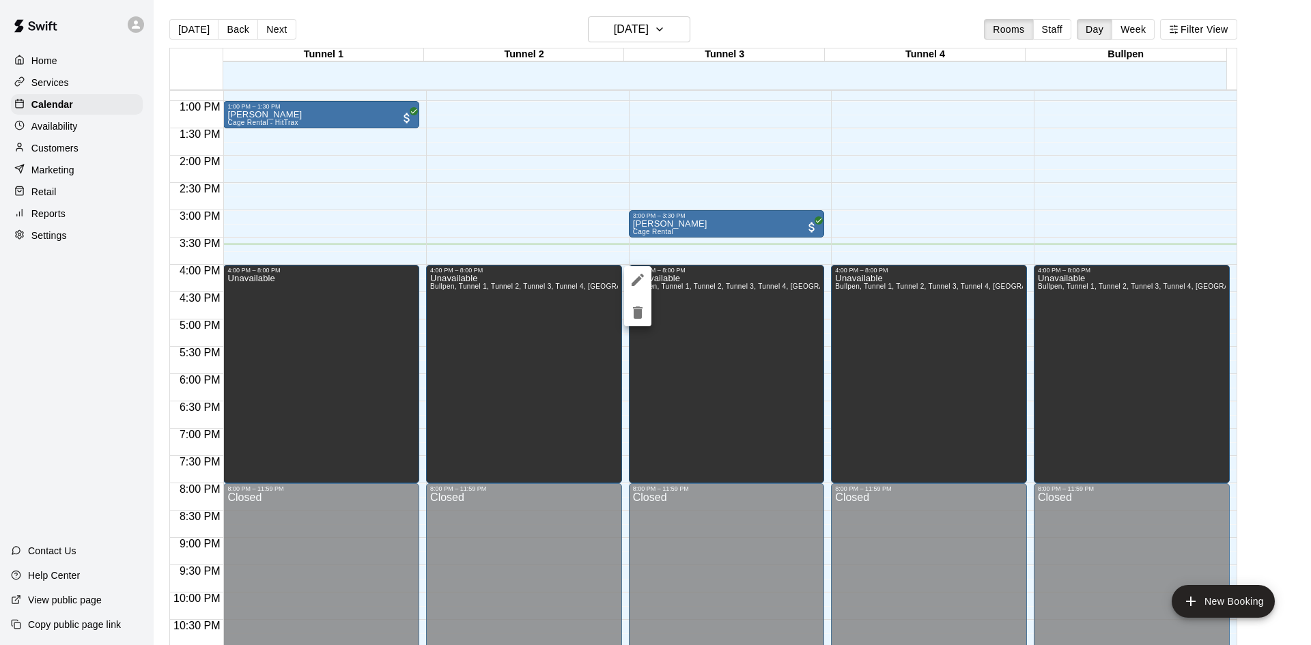
click at [622, 372] on div at bounding box center [655, 322] width 1311 height 645
